Goal: Task Accomplishment & Management: Use online tool/utility

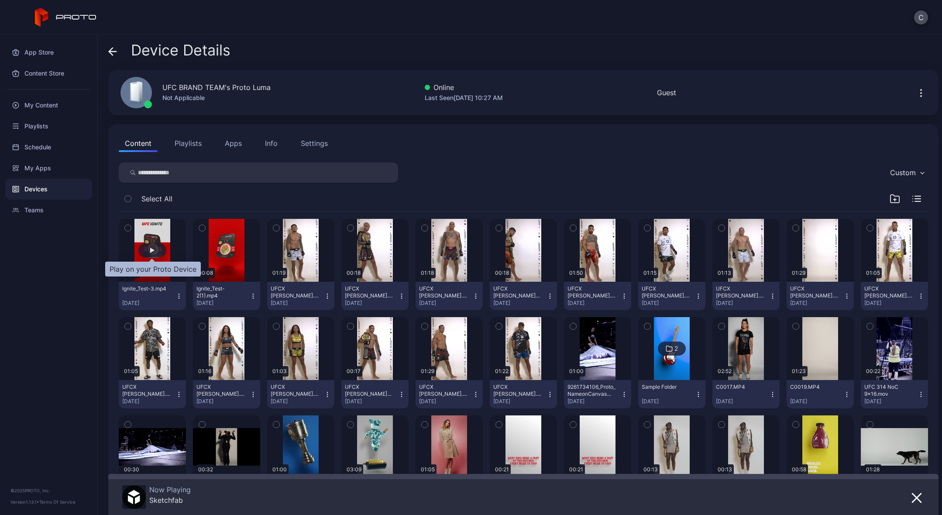
click at [151, 251] on div "button" at bounding box center [152, 250] width 4 height 5
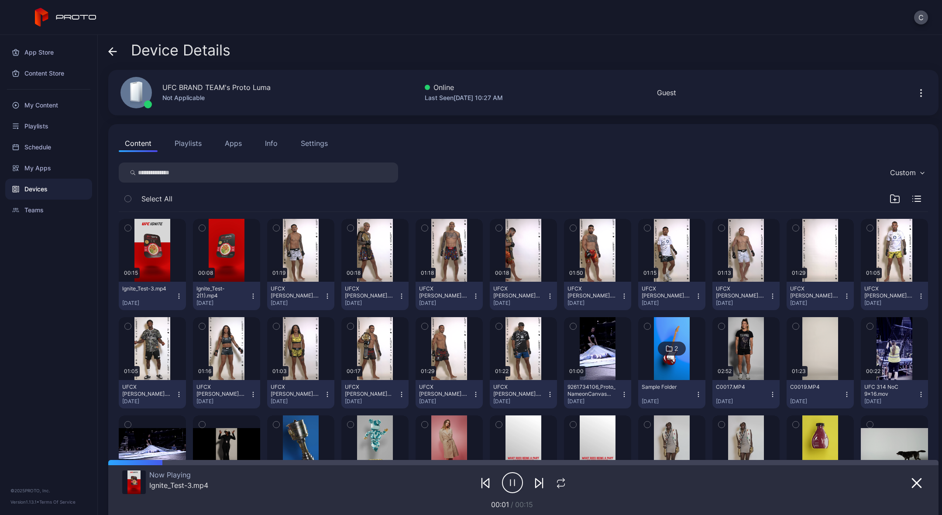
click at [510, 482] on icon "button" at bounding box center [512, 483] width 21 height 22
click at [912, 480] on button "button" at bounding box center [917, 482] width 16 height 12
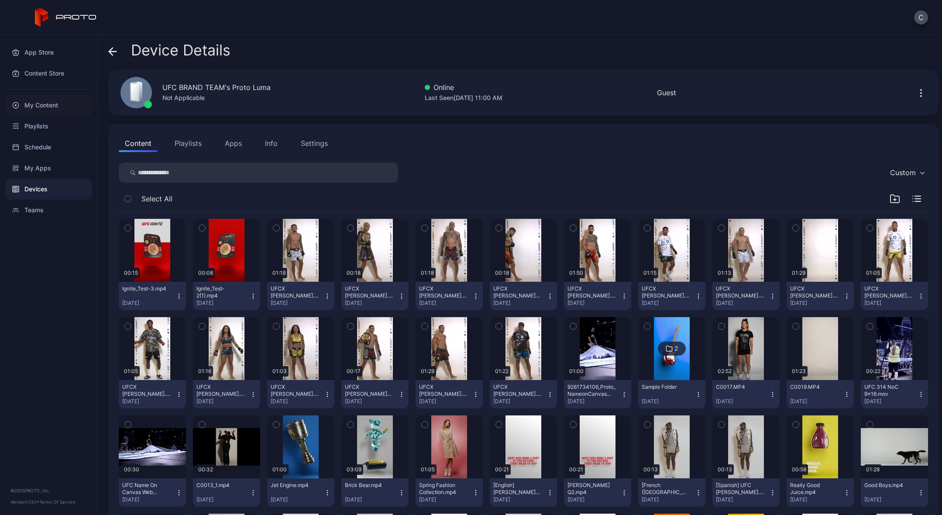
click at [47, 102] on div "My Content" at bounding box center [48, 105] width 87 height 21
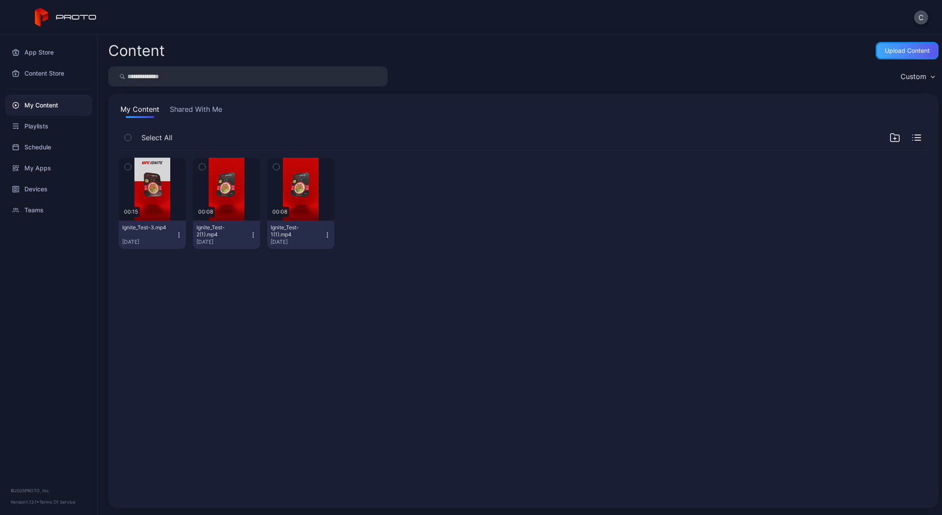
click at [885, 48] on div "Upload Content" at bounding box center [907, 50] width 45 height 7
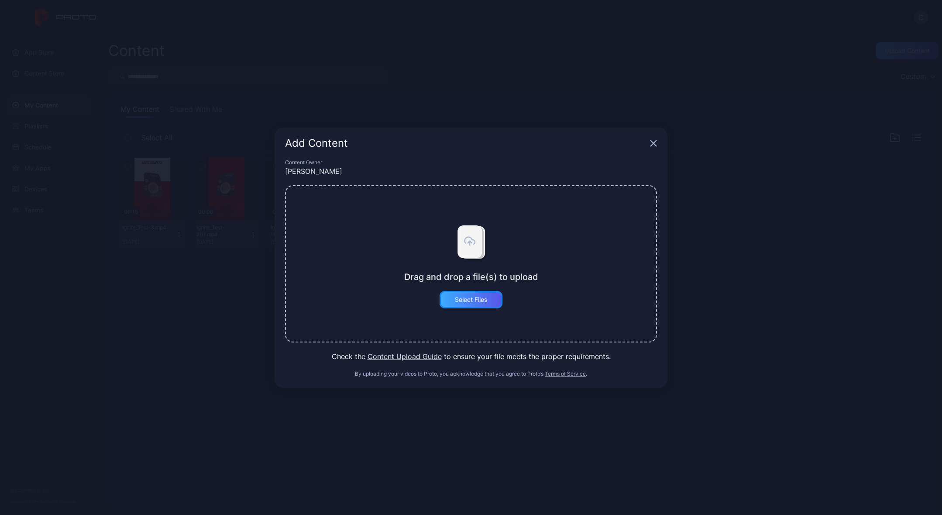
click at [484, 301] on div "Select Files" at bounding box center [471, 299] width 33 height 7
click at [700, 350] on div "Add Content Content Owner [PERSON_NAME] Drag and drop a file(s) to upload Selec…" at bounding box center [471, 257] width 942 height 515
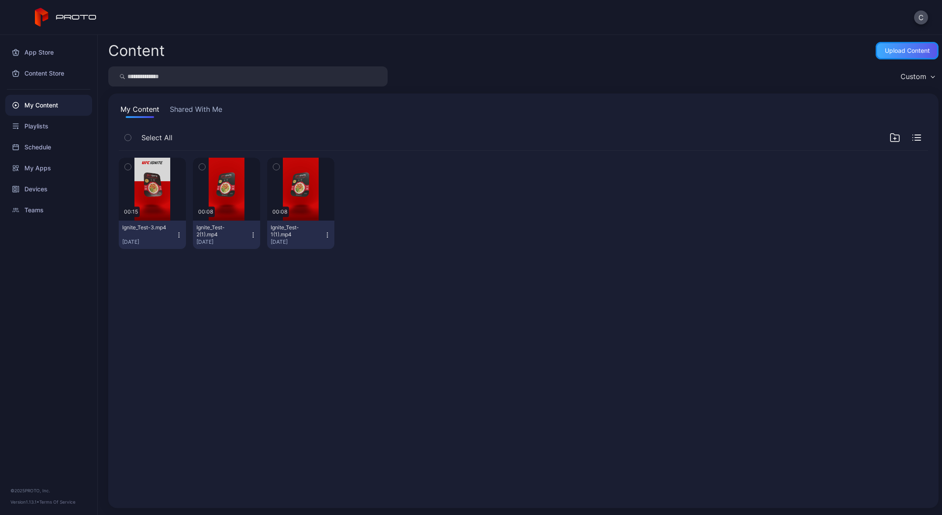
click at [885, 53] on div "Upload Content" at bounding box center [907, 50] width 45 height 7
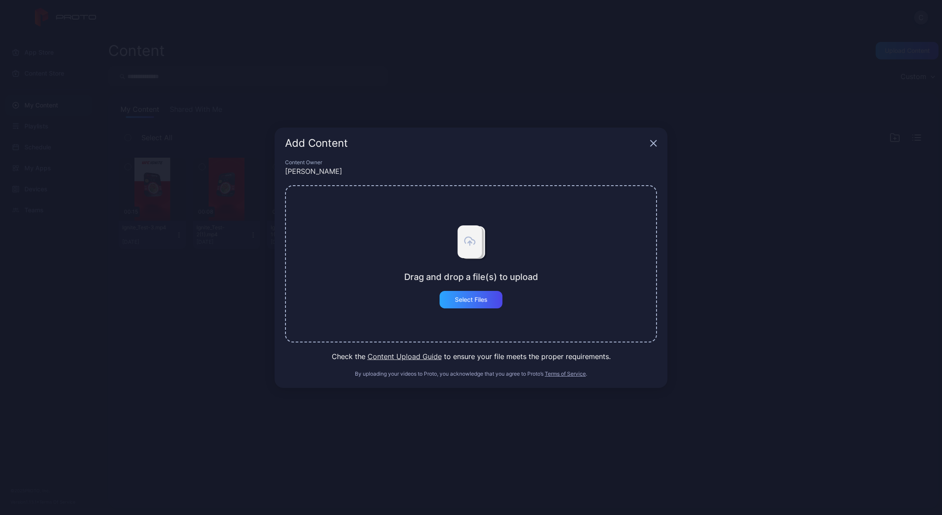
click at [421, 358] on button "Content Upload Guide" at bounding box center [405, 356] width 74 height 10
click at [468, 302] on div "Select Files" at bounding box center [471, 299] width 33 height 7
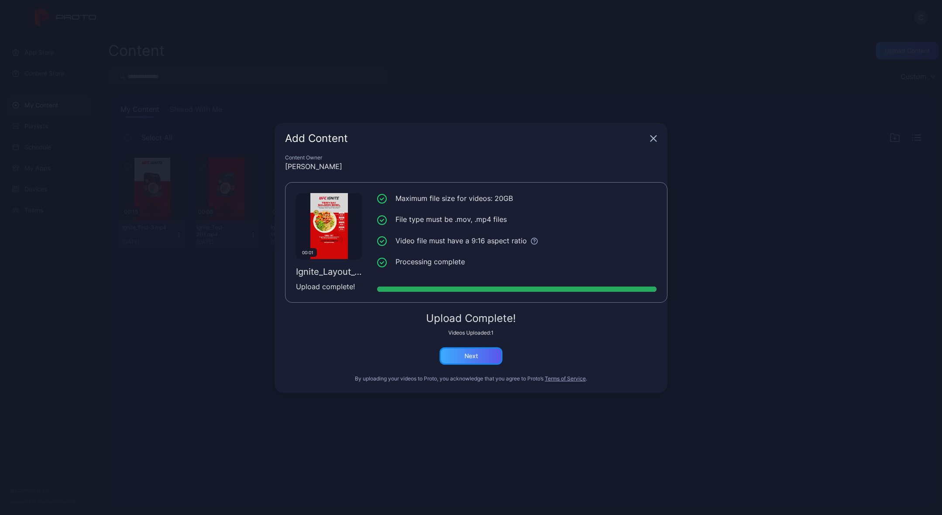
click at [466, 357] on div "Next" at bounding box center [472, 355] width 14 height 7
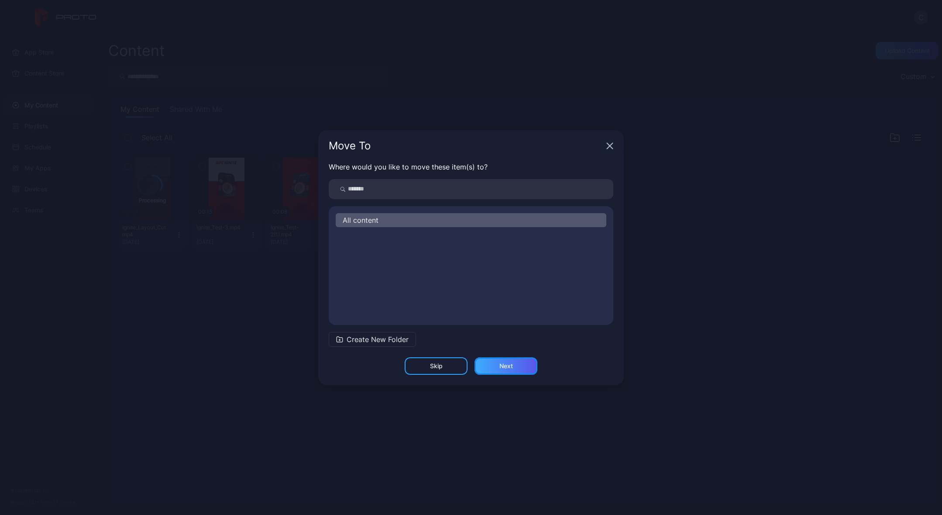
click at [502, 366] on div "Next" at bounding box center [507, 365] width 14 height 7
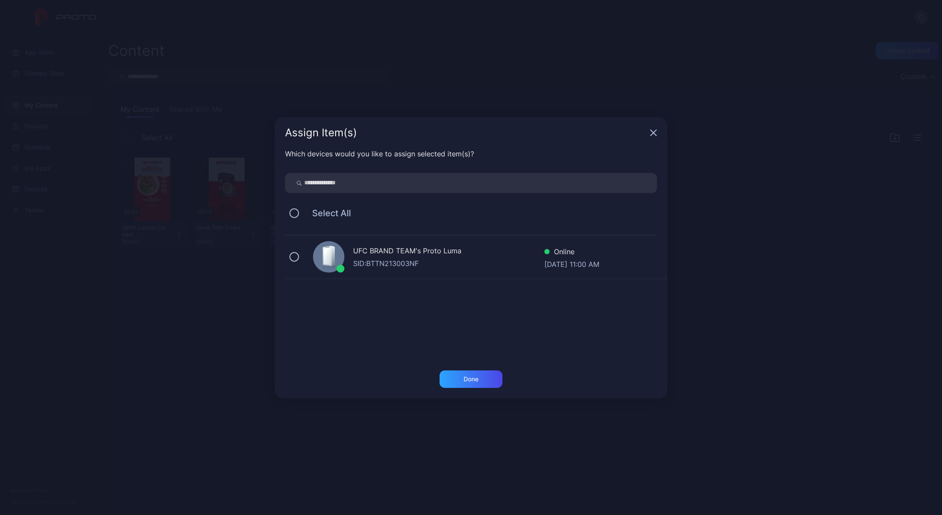
click at [381, 267] on div "SID: BTTN213003NF" at bounding box center [448, 263] width 191 height 10
click at [471, 381] on div "Done" at bounding box center [471, 379] width 15 height 7
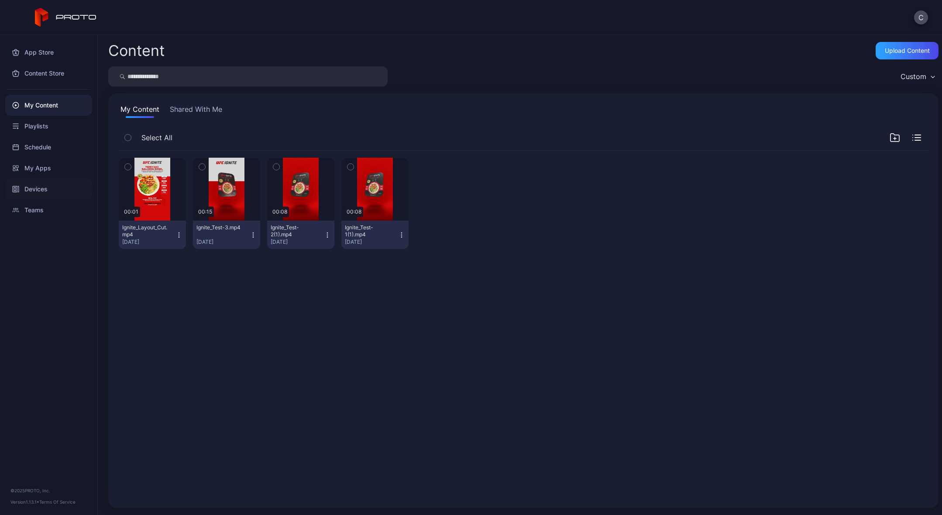
click at [41, 190] on div "Devices" at bounding box center [48, 189] width 87 height 21
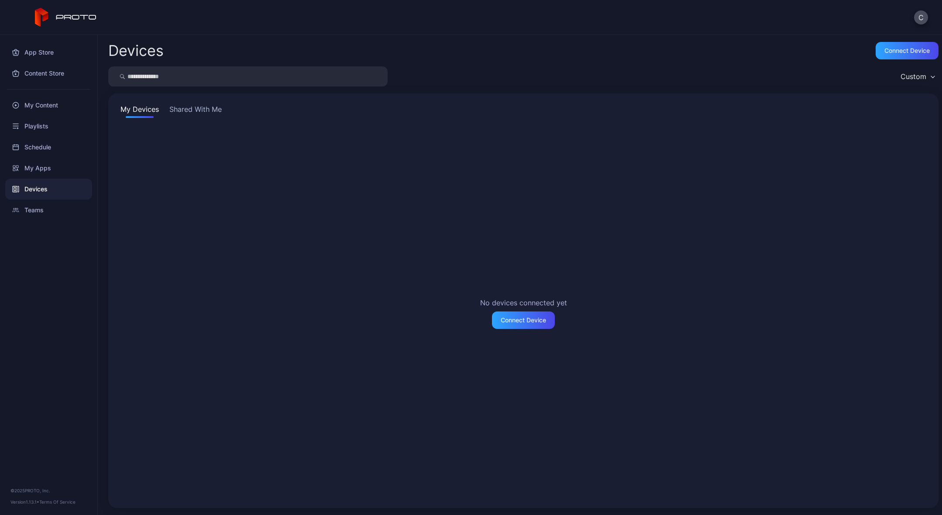
click at [216, 109] on button "Shared With Me" at bounding box center [196, 111] width 56 height 14
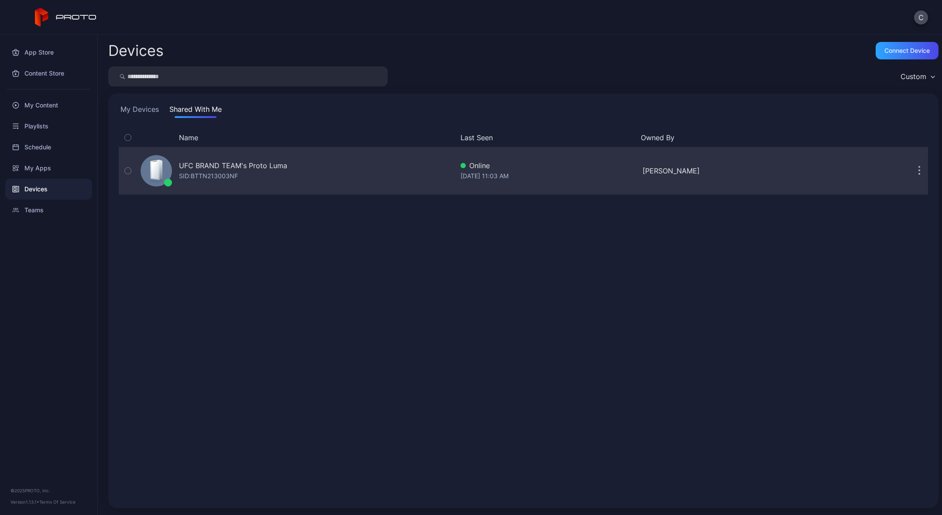
click at [241, 168] on div "UFC BRAND TEAM's Proto Luma" at bounding box center [233, 165] width 108 height 10
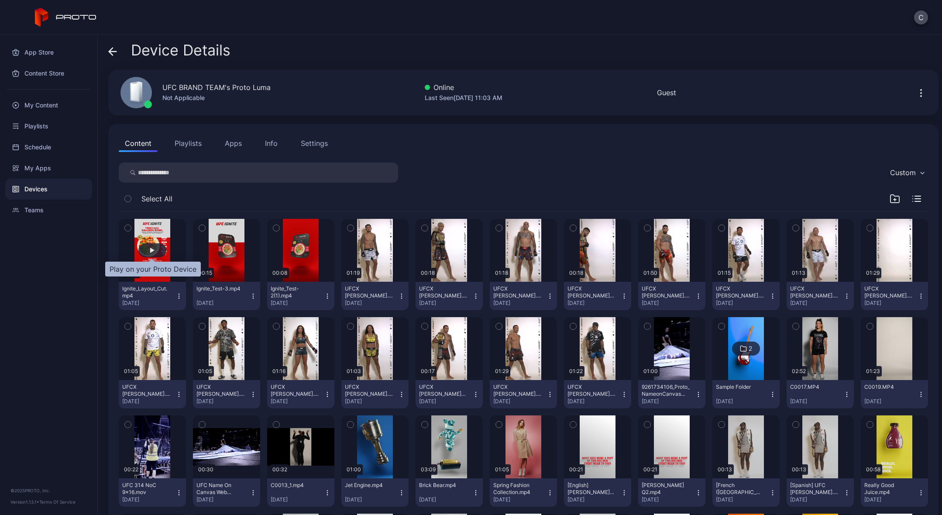
click at [154, 250] on div "button" at bounding box center [152, 250] width 4 height 5
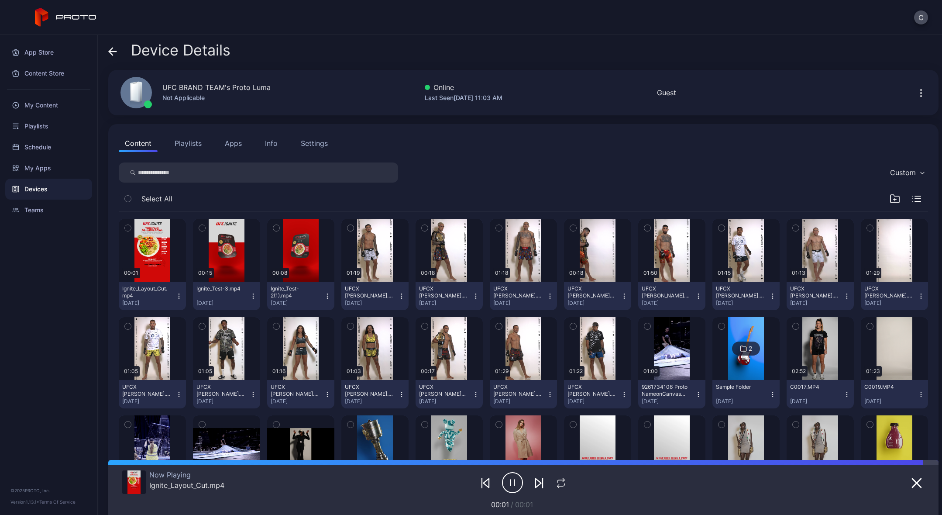
click at [508, 481] on icon "button" at bounding box center [512, 483] width 21 height 22
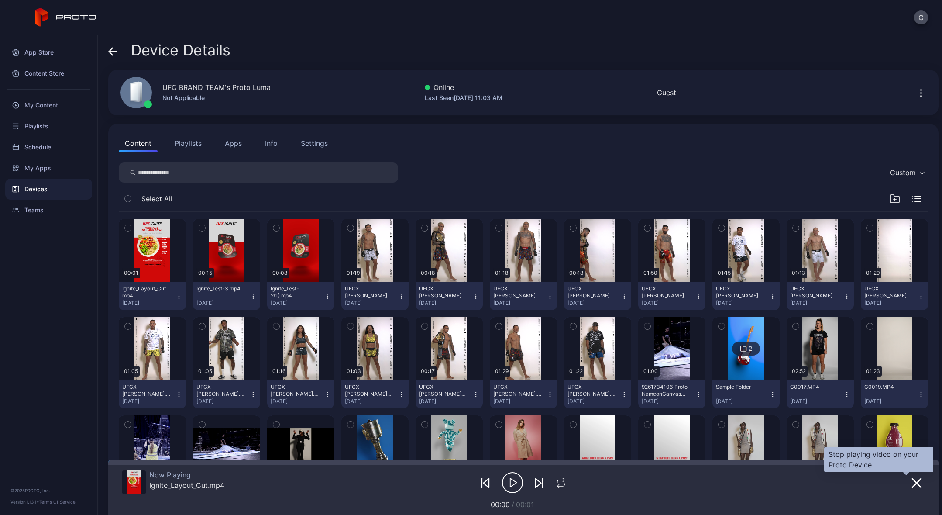
click at [912, 481] on icon "button" at bounding box center [917, 483] width 10 height 10
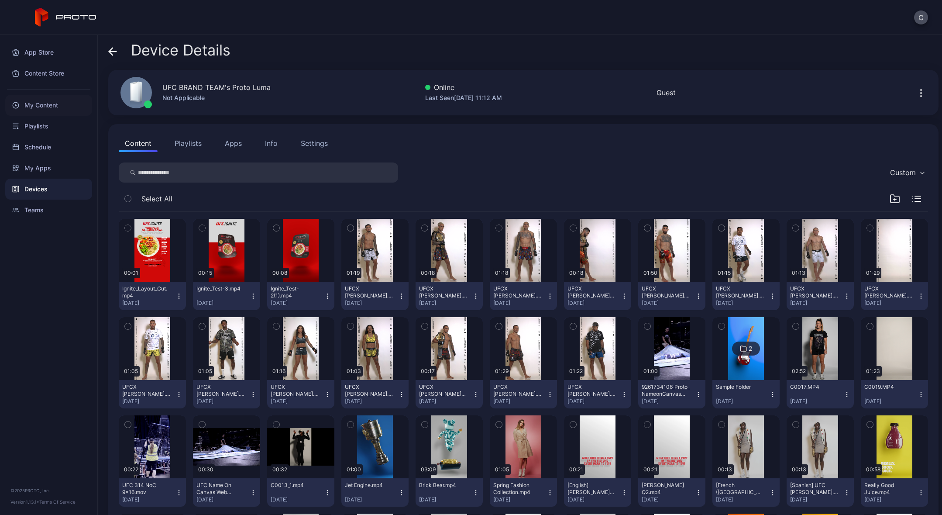
click at [42, 106] on div "My Content" at bounding box center [48, 105] width 87 height 21
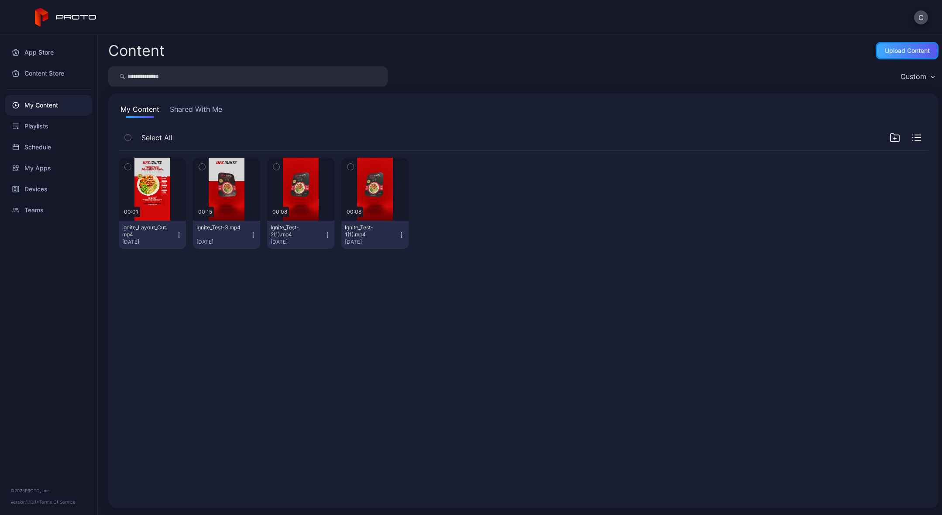
click at [885, 52] on div "Upload Content" at bounding box center [907, 50] width 45 height 7
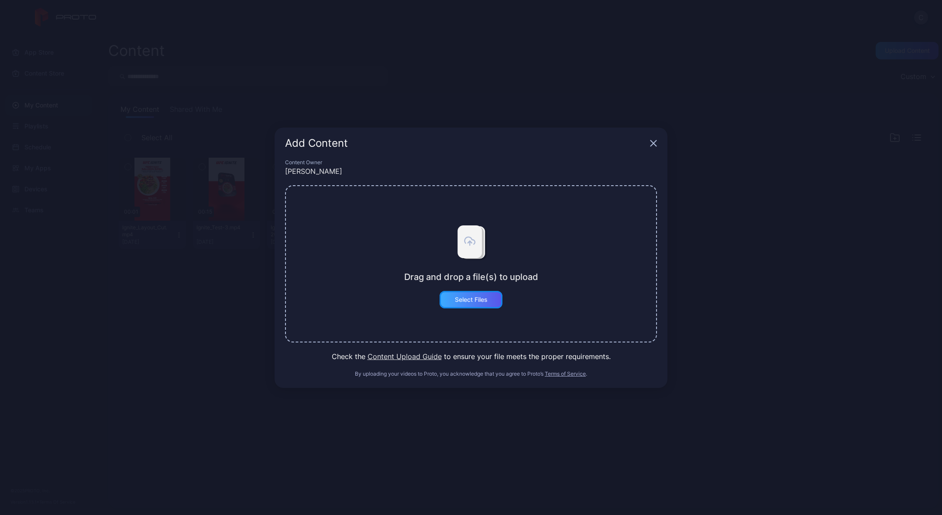
click at [458, 293] on div "Select Files" at bounding box center [471, 299] width 63 height 17
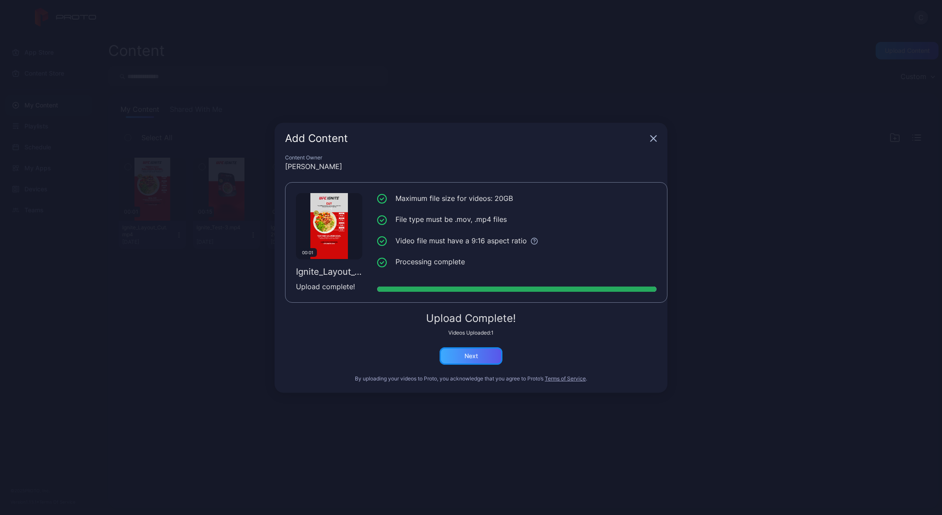
click at [470, 358] on div "Next" at bounding box center [472, 355] width 14 height 7
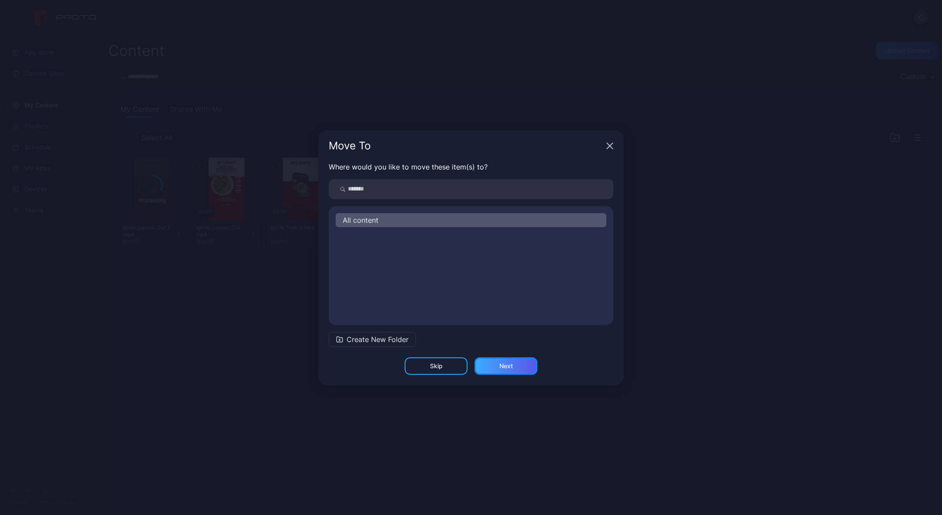
click at [506, 366] on div "Next" at bounding box center [507, 365] width 14 height 7
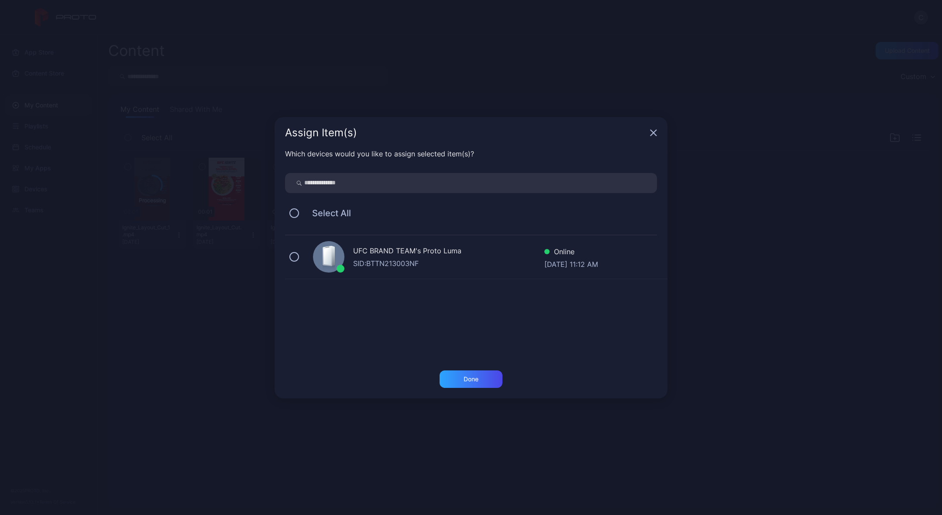
click at [414, 264] on div "SID: BTTN213003NF" at bounding box center [448, 263] width 191 height 10
click at [474, 376] on div "Done" at bounding box center [471, 379] width 15 height 7
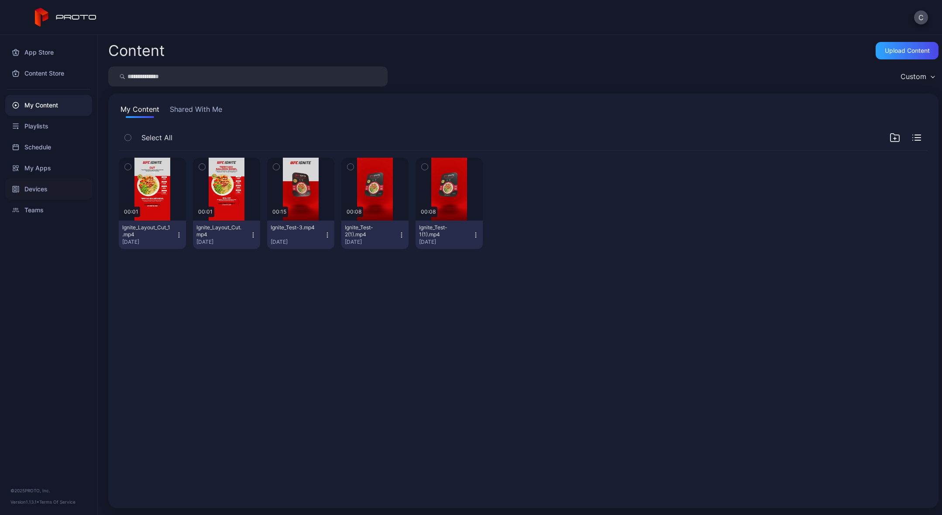
click at [45, 190] on div "Devices" at bounding box center [48, 189] width 87 height 21
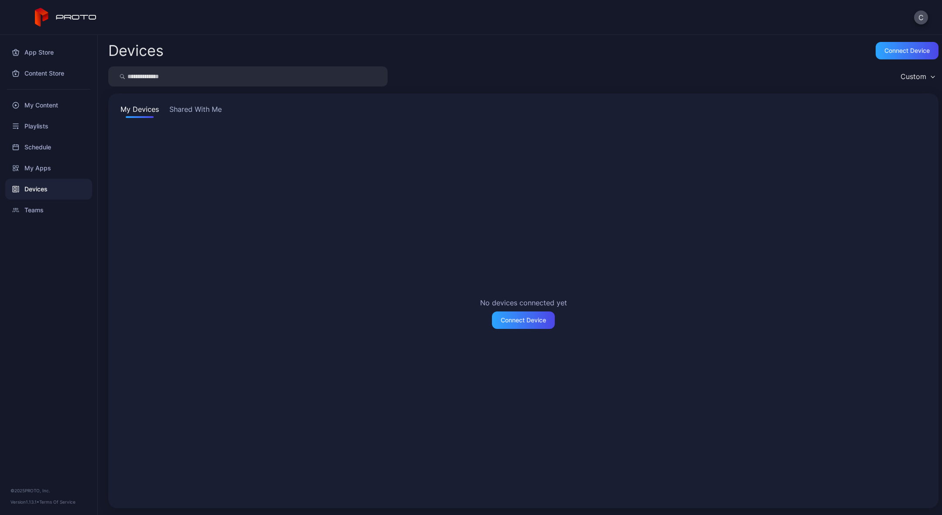
click at [205, 110] on button "Shared With Me" at bounding box center [196, 111] width 56 height 14
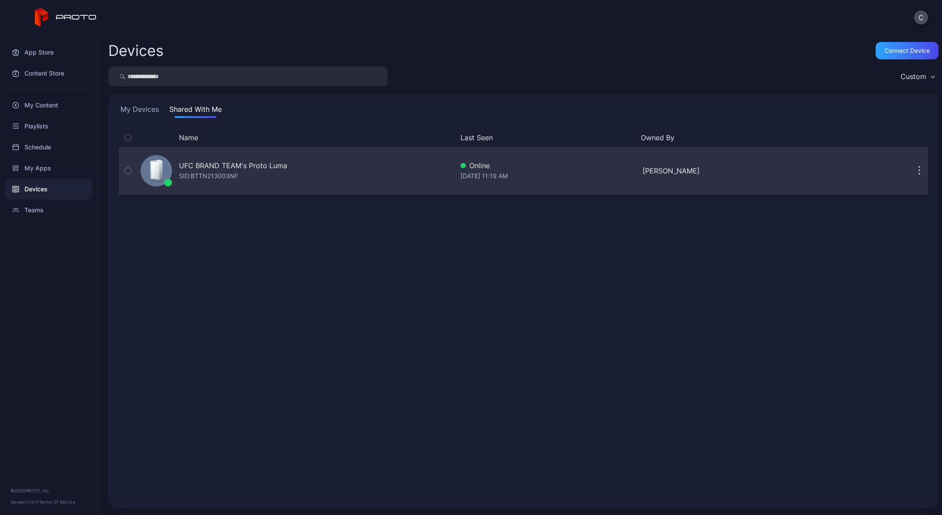
click at [207, 164] on div "UFC BRAND TEAM's Proto Luma" at bounding box center [233, 165] width 108 height 10
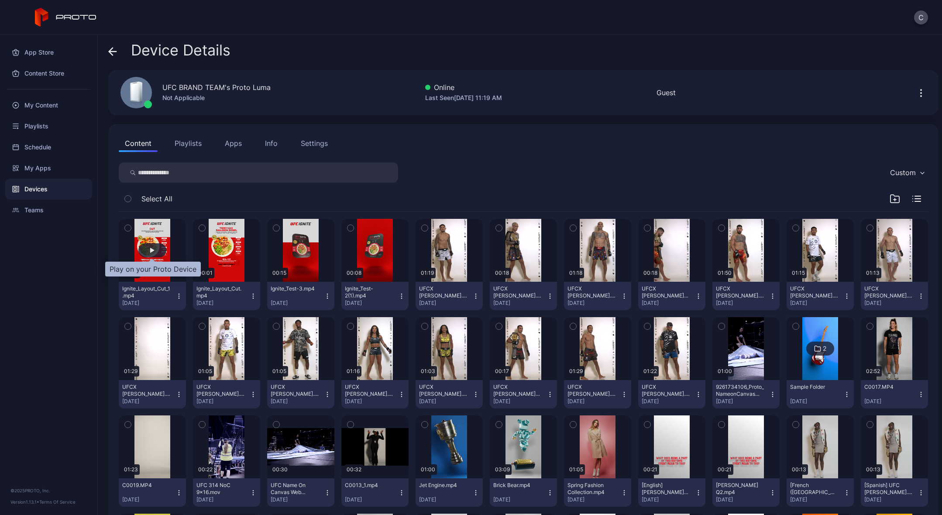
click at [151, 250] on div "button" at bounding box center [152, 250] width 4 height 5
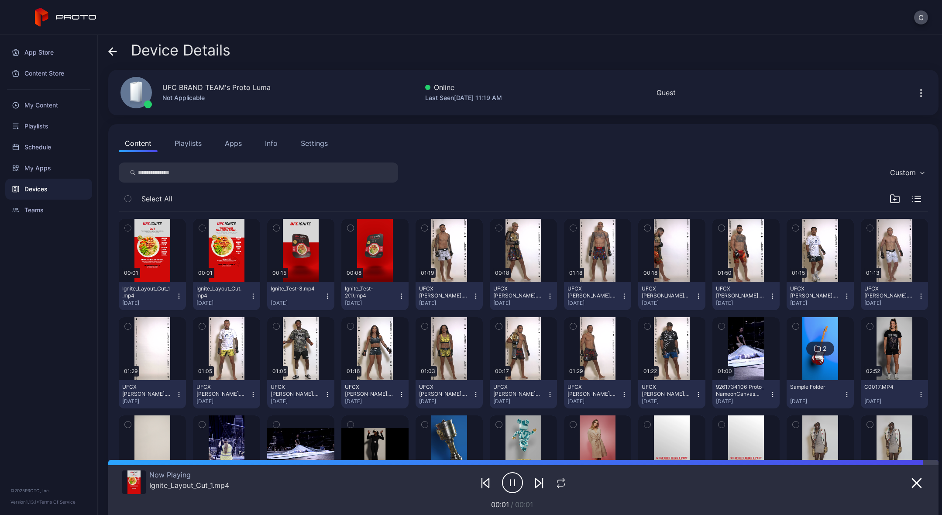
click at [512, 481] on icon "button" at bounding box center [512, 483] width 21 height 22
